Goal: Navigation & Orientation: Find specific page/section

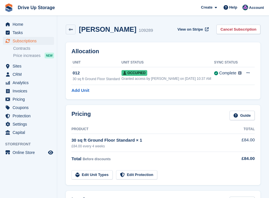
scroll to position [362, 0]
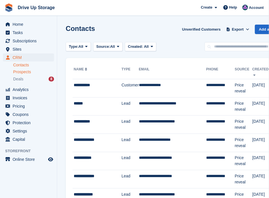
click at [24, 73] on span "Prospects" at bounding box center [22, 71] width 18 height 5
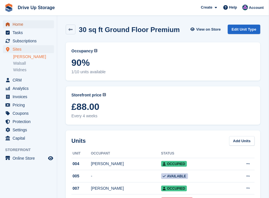
click at [24, 23] on span "Home" at bounding box center [30, 24] width 34 height 8
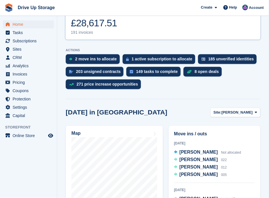
scroll to position [152, 0]
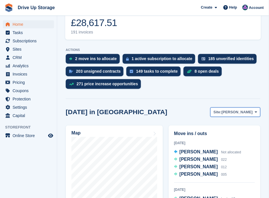
drag, startPoint x: 255, startPoint y: 102, endPoint x: 252, endPoint y: 103, distance: 3.3
click at [252, 107] on button "Site: Stroud" at bounding box center [235, 111] width 50 height 9
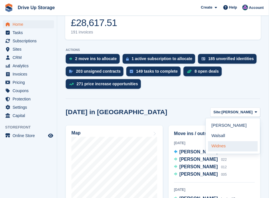
click at [217, 141] on link "Widnes" at bounding box center [233, 146] width 50 height 10
